Goal: Find specific page/section: Find specific page/section

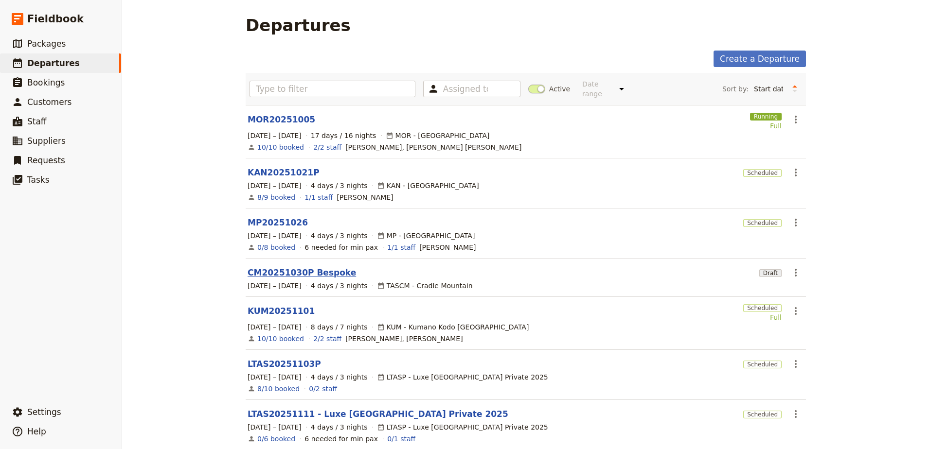
click at [263, 267] on link "CM20251030P Bespoke" at bounding box center [302, 273] width 108 height 12
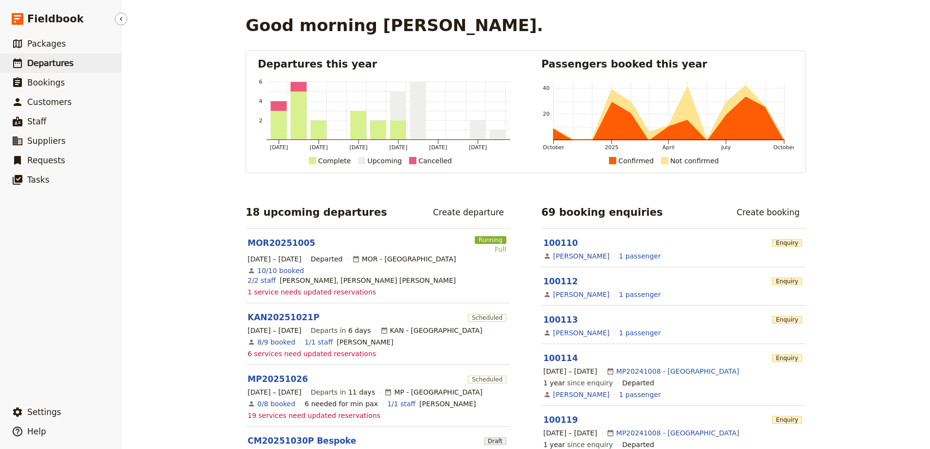
click at [67, 63] on span "Departures" at bounding box center [50, 63] width 46 height 10
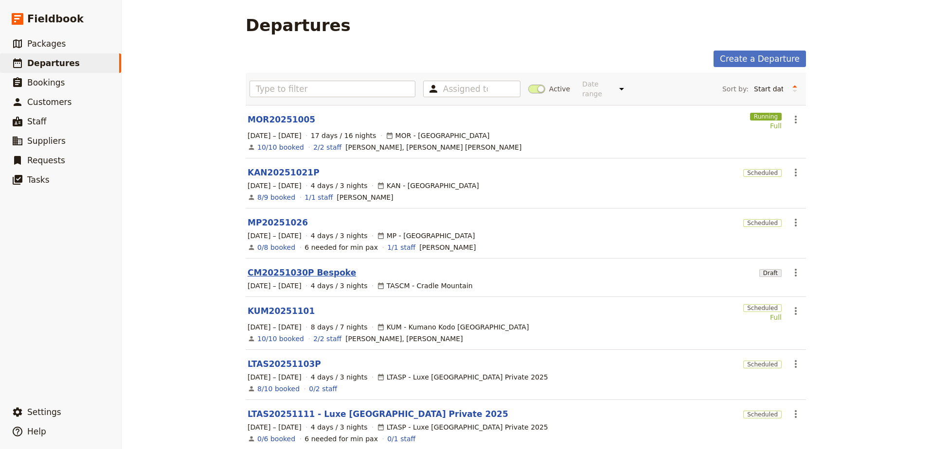
click at [312, 267] on link "CM20251030P Bespoke" at bounding box center [302, 273] width 108 height 12
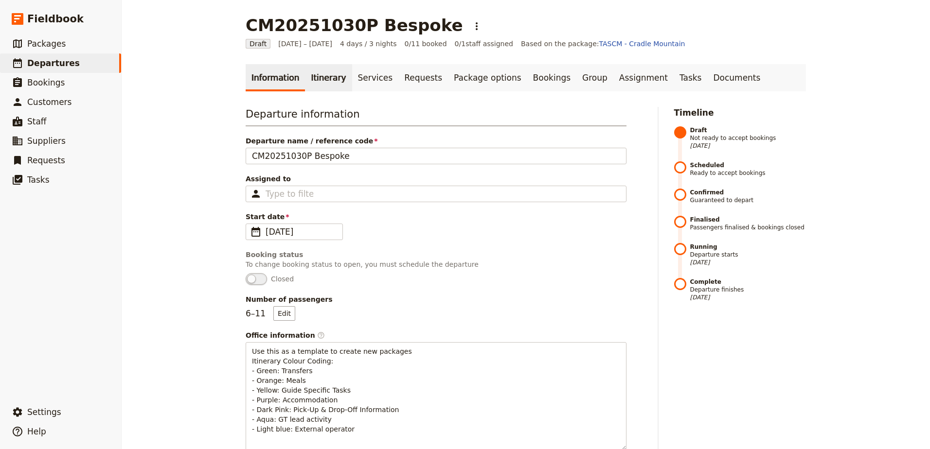
click at [308, 78] on link "Itinerary" at bounding box center [328, 77] width 47 height 27
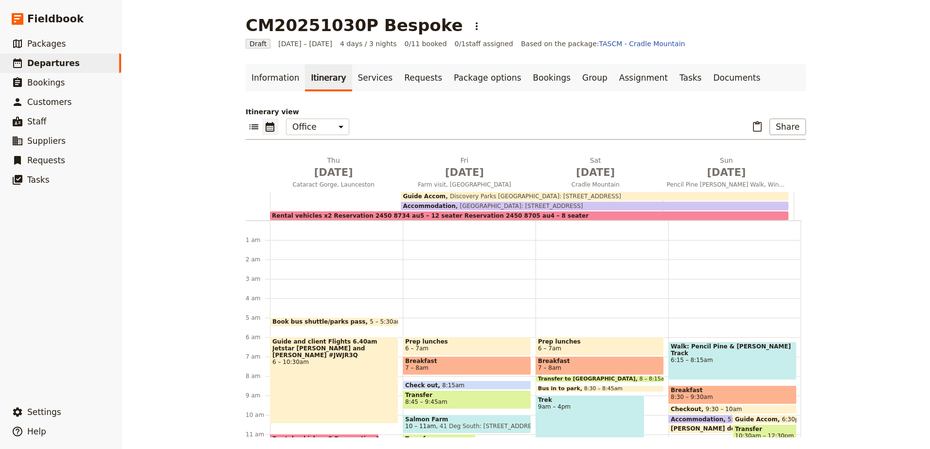
scroll to position [88, 0]
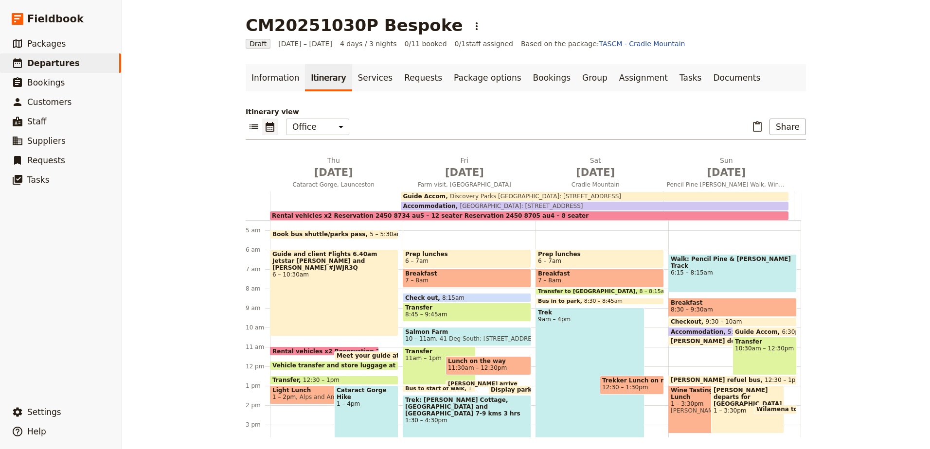
click at [685, 408] on span "[PERSON_NAME]: [STREET_ADDRESS]" at bounding box center [705, 411] width 68 height 7
